Goal: Task Accomplishment & Management: Complete application form

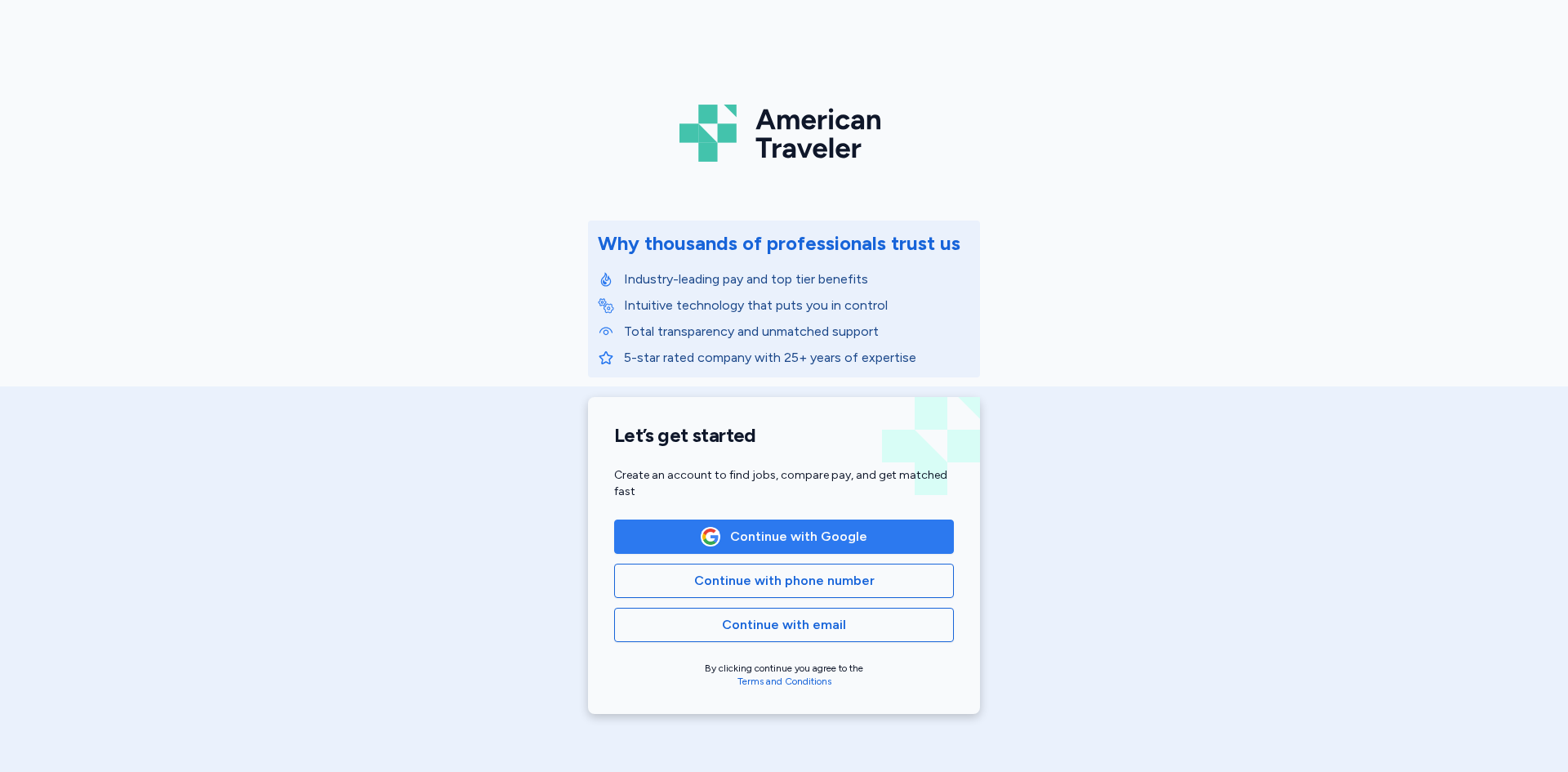
click at [827, 527] on span "Continue with Google" at bounding box center [799, 537] width 138 height 20
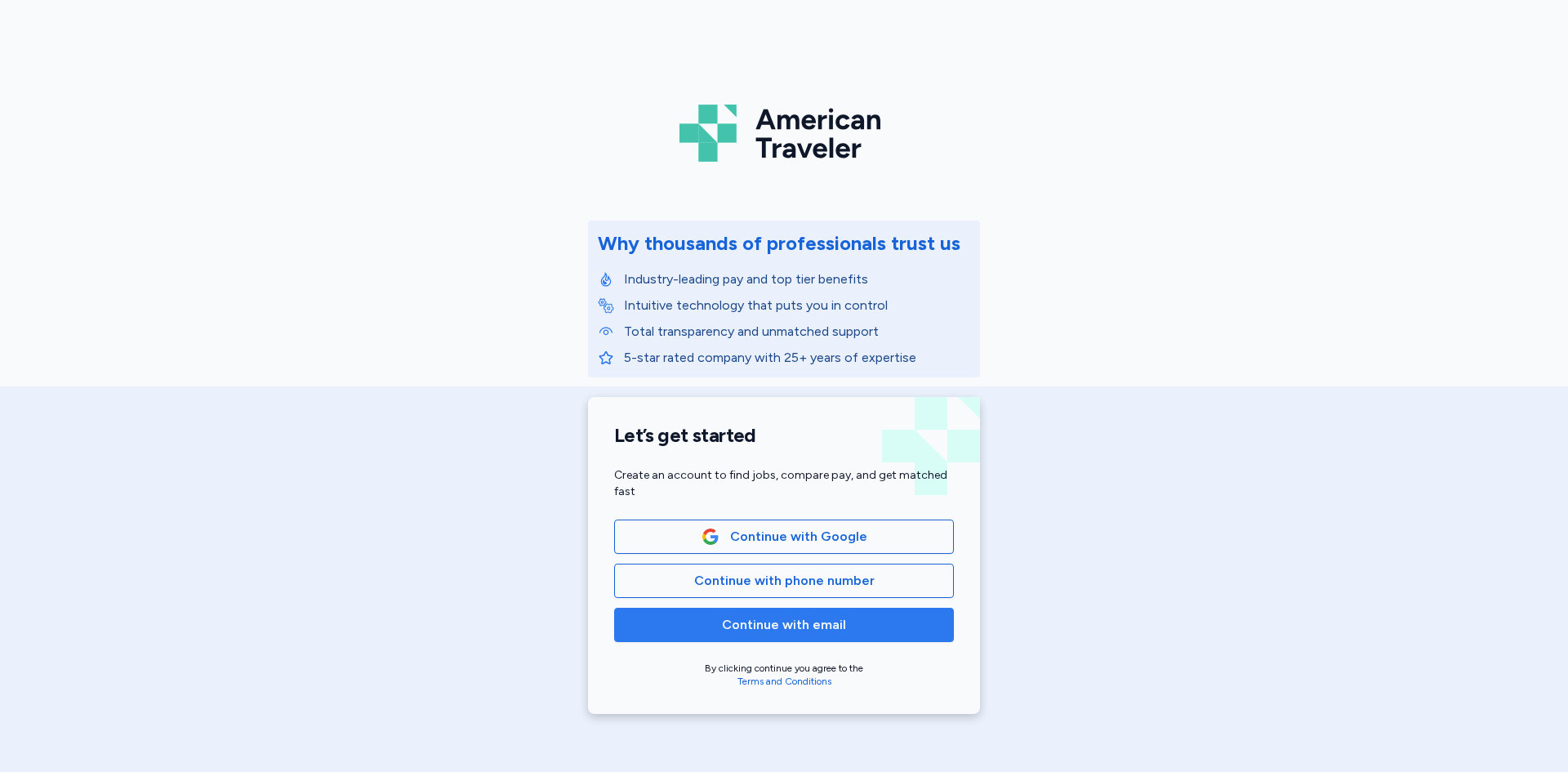
click at [843, 637] on button "Continue with email" at bounding box center [784, 625] width 340 height 34
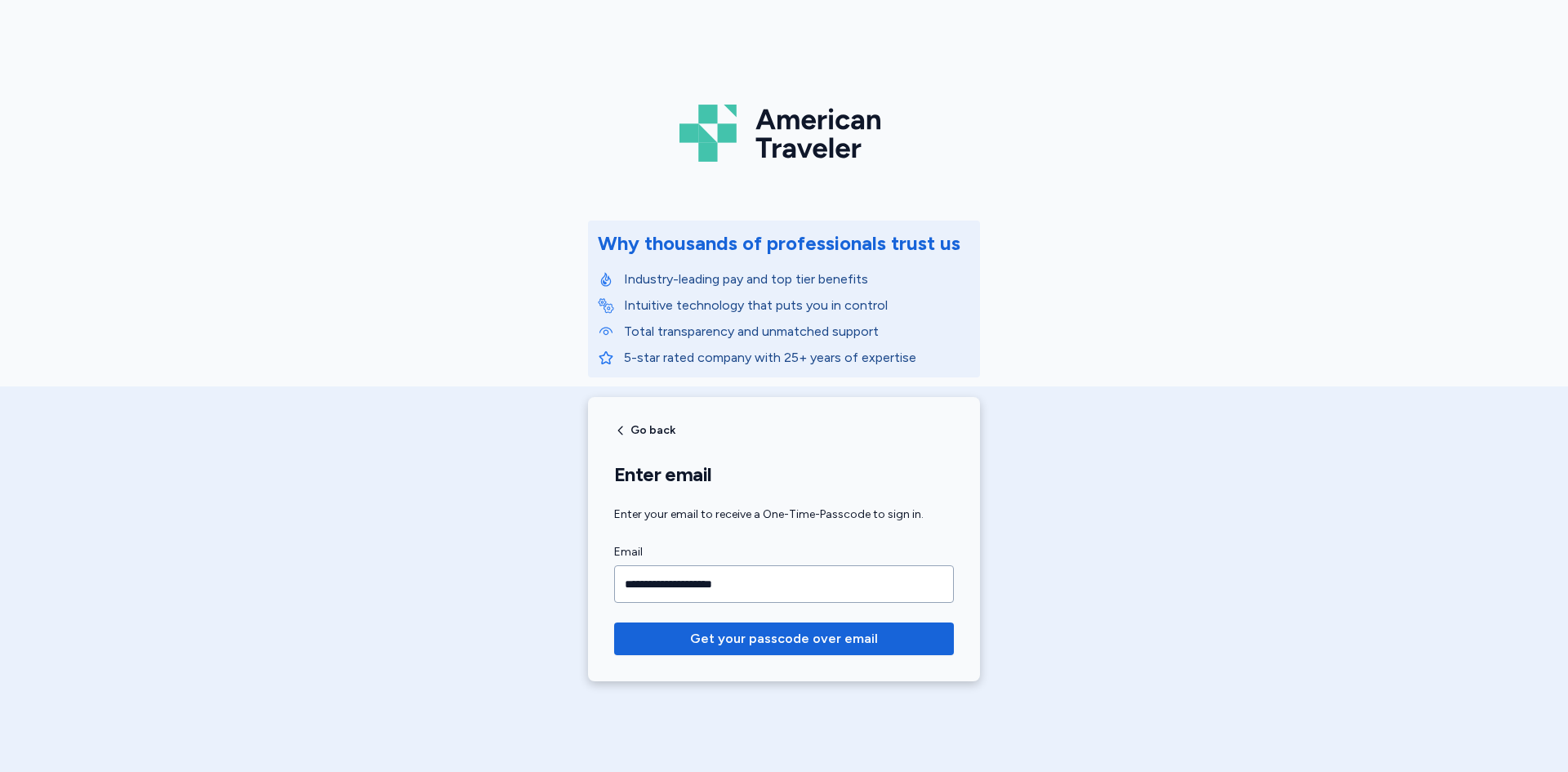
type input "**********"
click at [615, 622] on button "Get your passcode over email" at bounding box center [784, 638] width 340 height 32
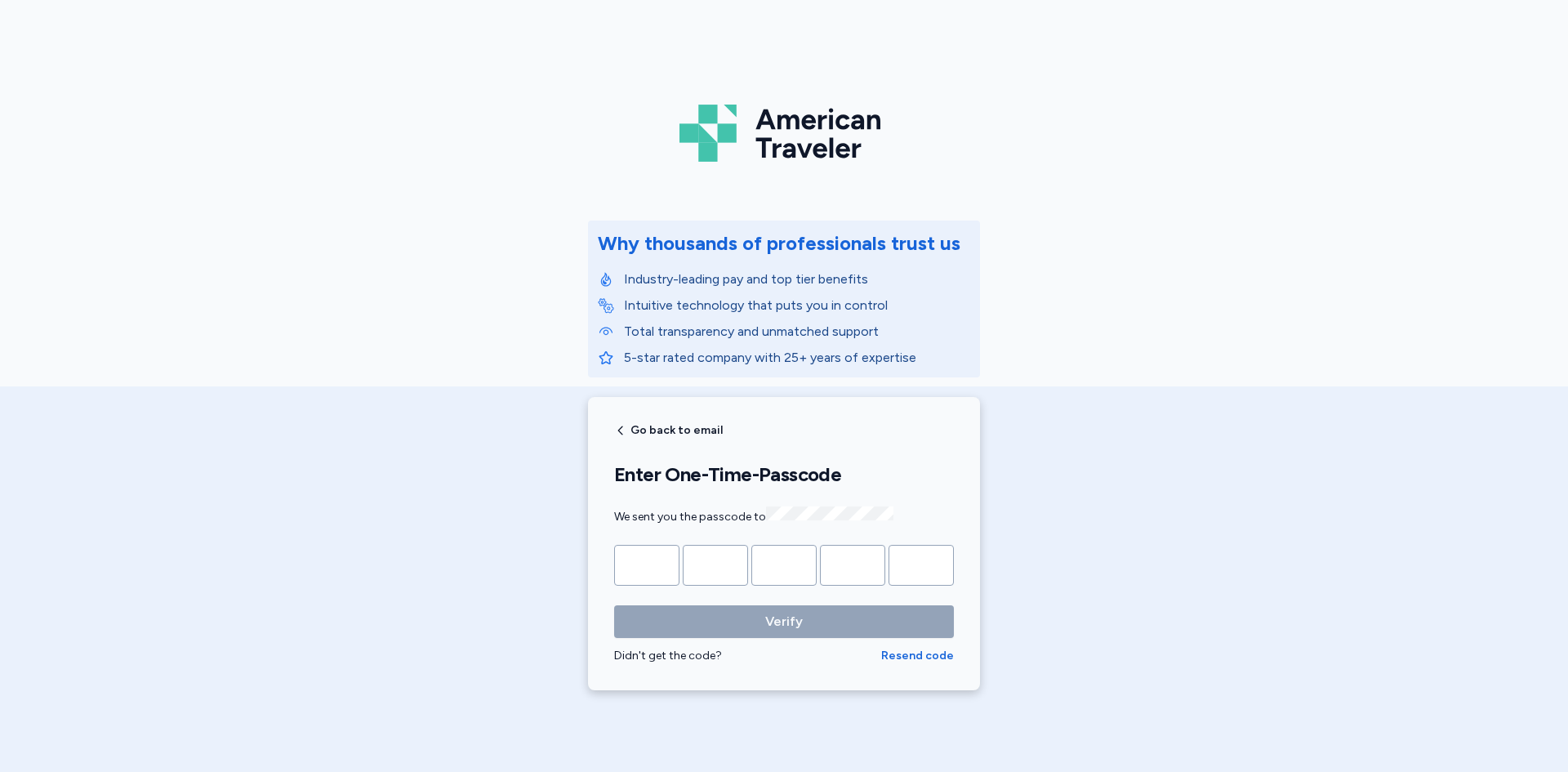
type input "*"
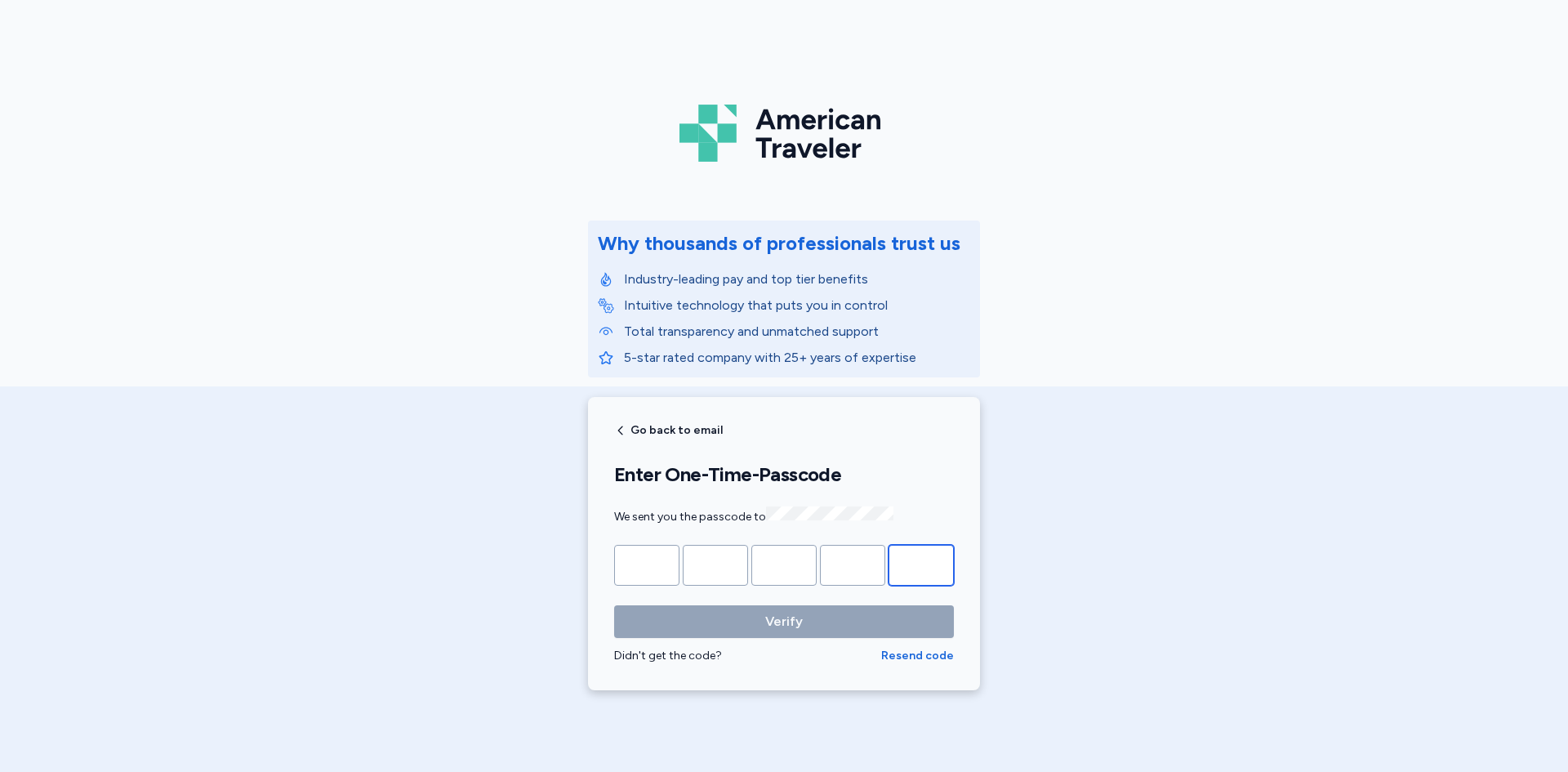
click at [615, 606] on button "Verify" at bounding box center [784, 621] width 340 height 32
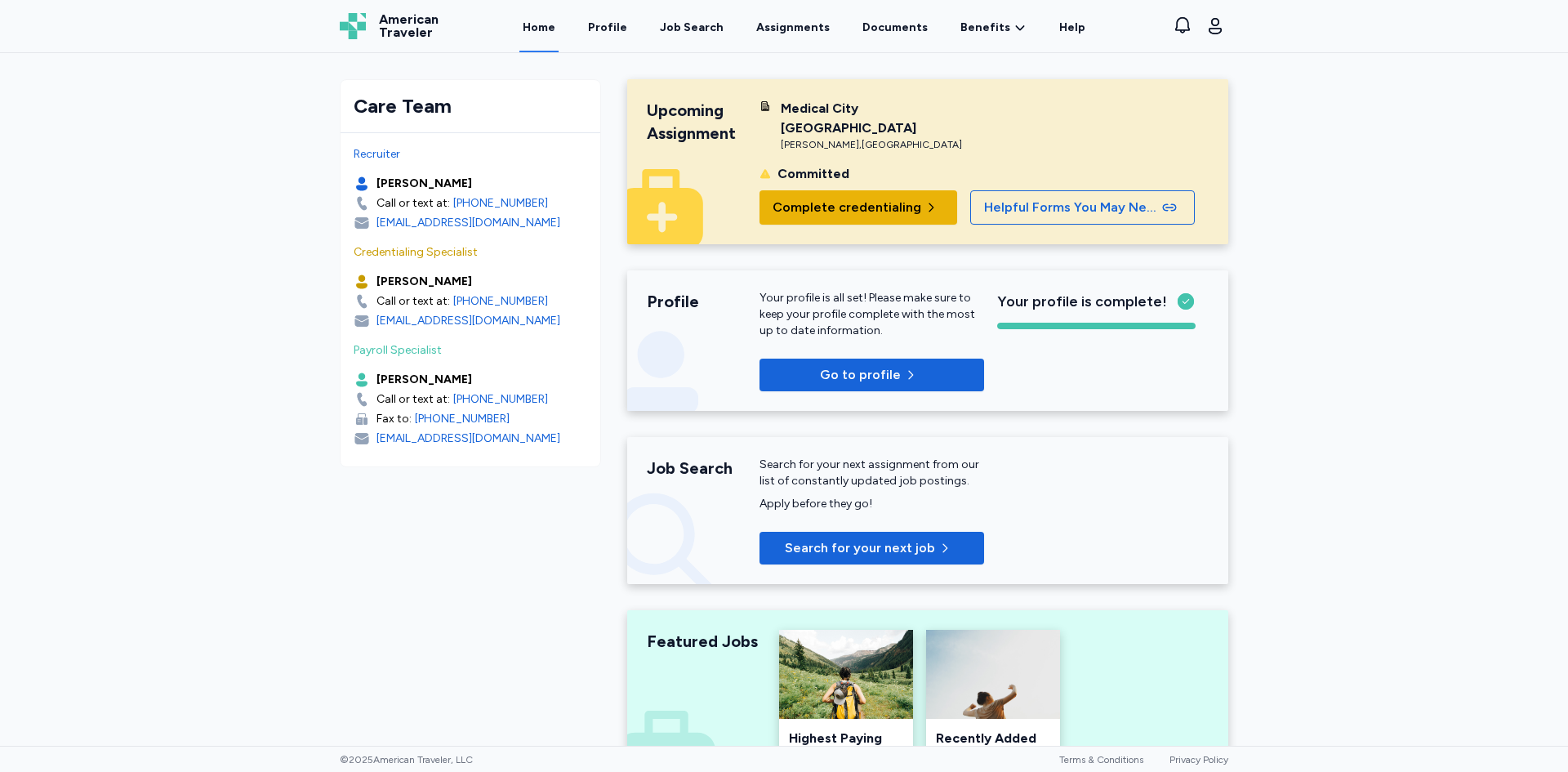
click at [903, 198] on span "Complete credentialing" at bounding box center [847, 208] width 148 height 20
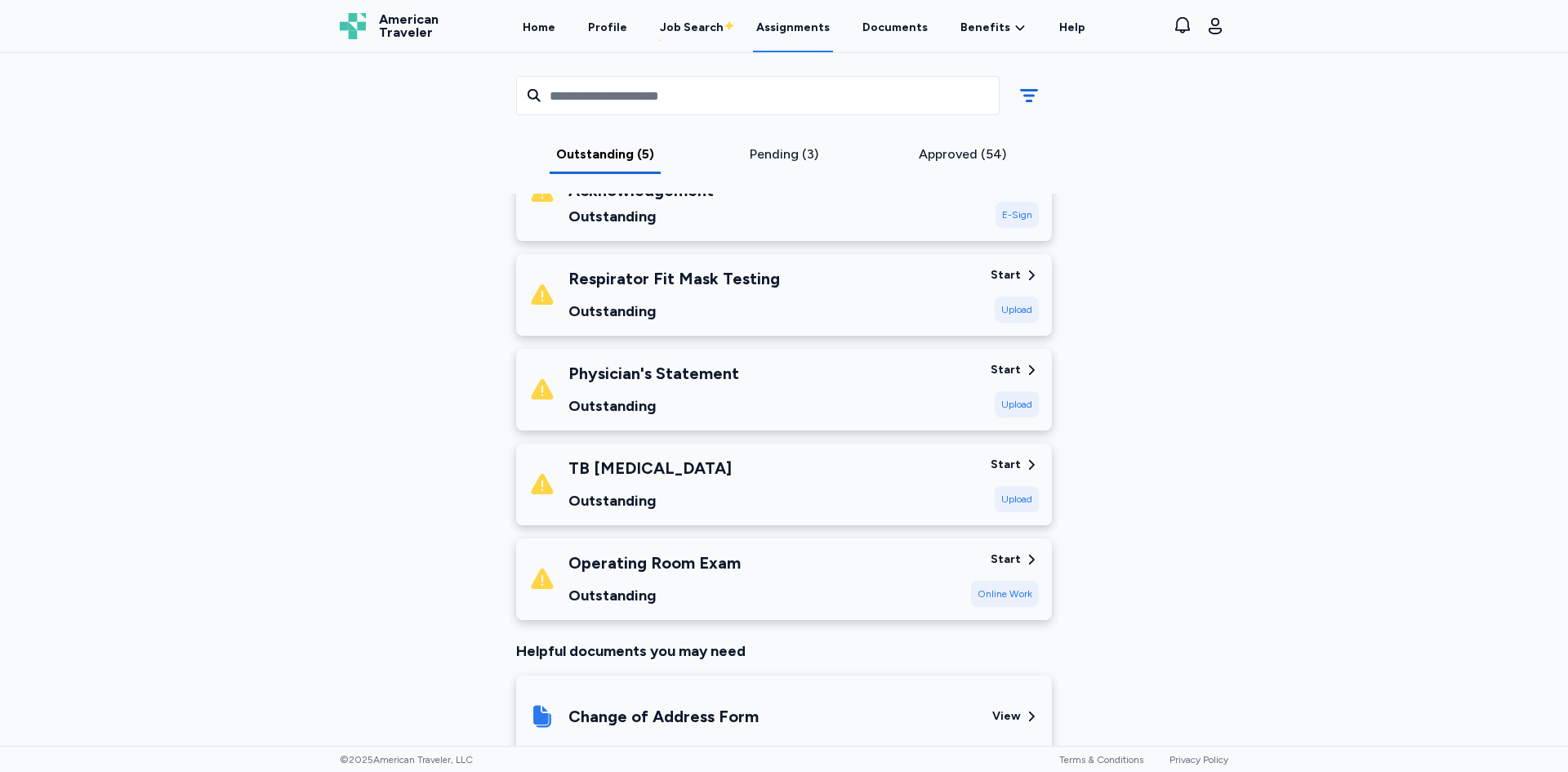
scroll to position [326, 0]
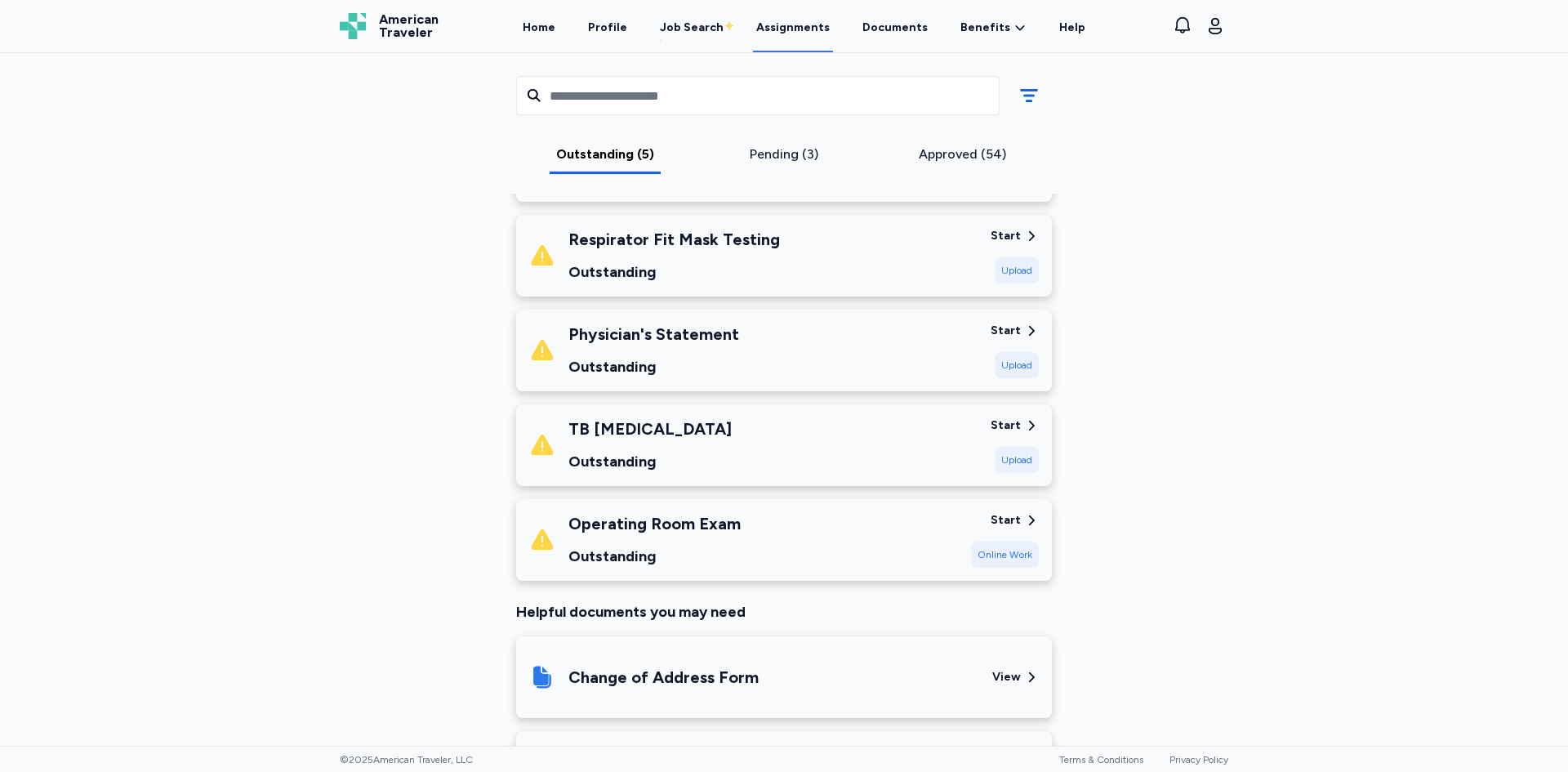
click at [790, 359] on div "Physician's Statement Outstanding" at bounding box center [753, 350] width 448 height 55
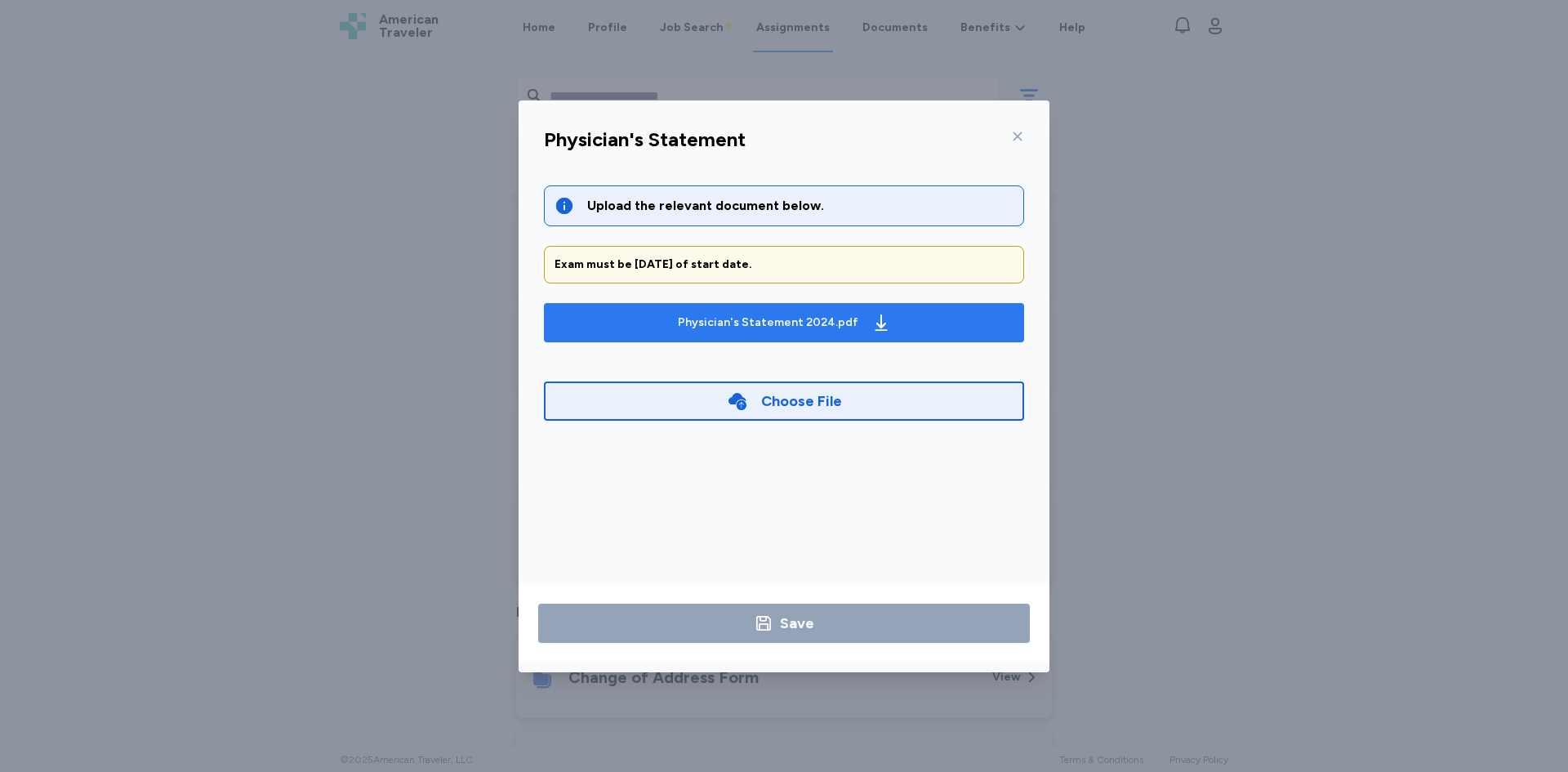
click at [852, 335] on button "Physician's Statement 2024.pdf" at bounding box center [784, 322] width 480 height 39
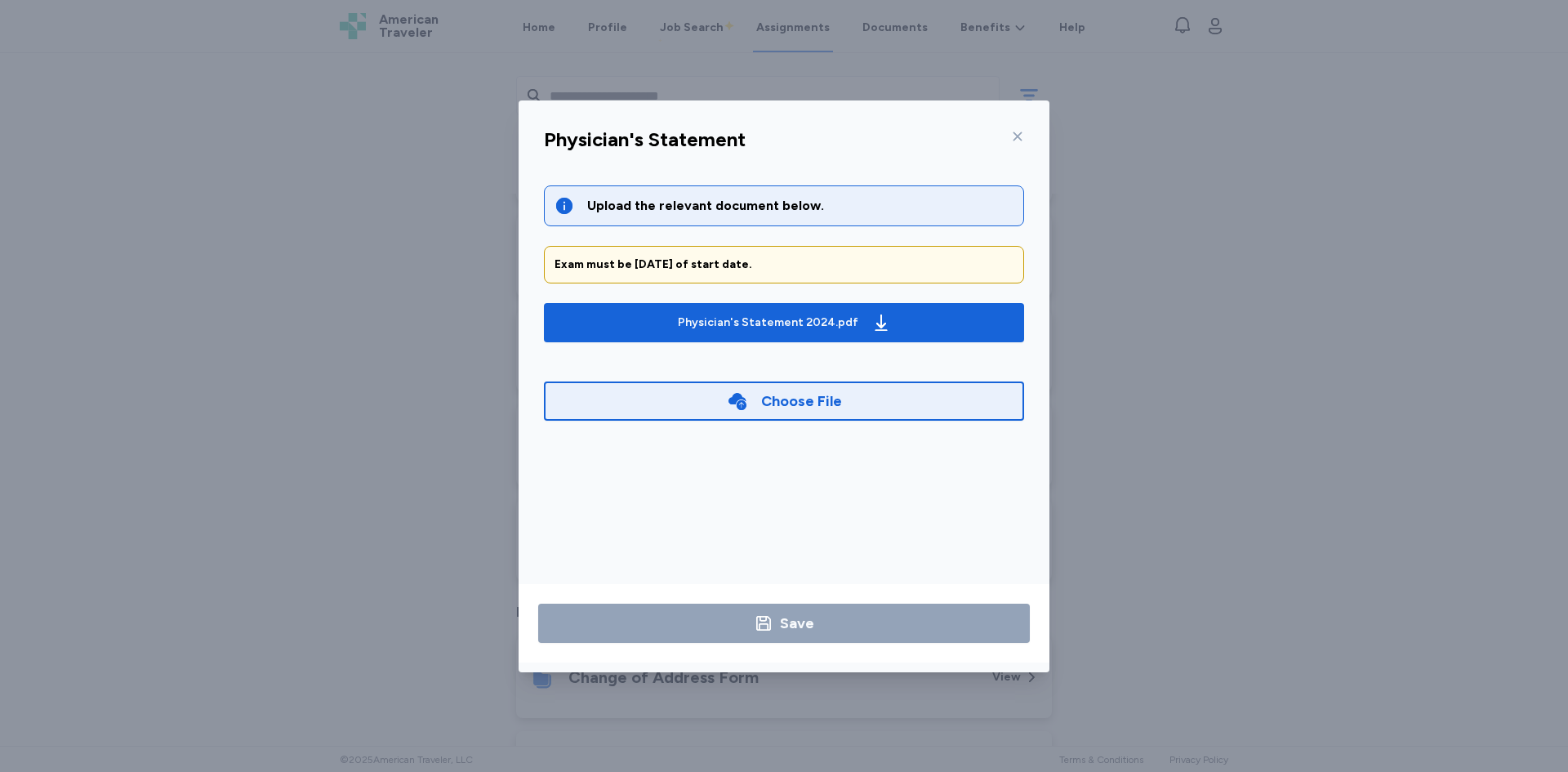
click at [1020, 136] on icon at bounding box center [1018, 137] width 13 height 13
